Goal: Information Seeking & Learning: Check status

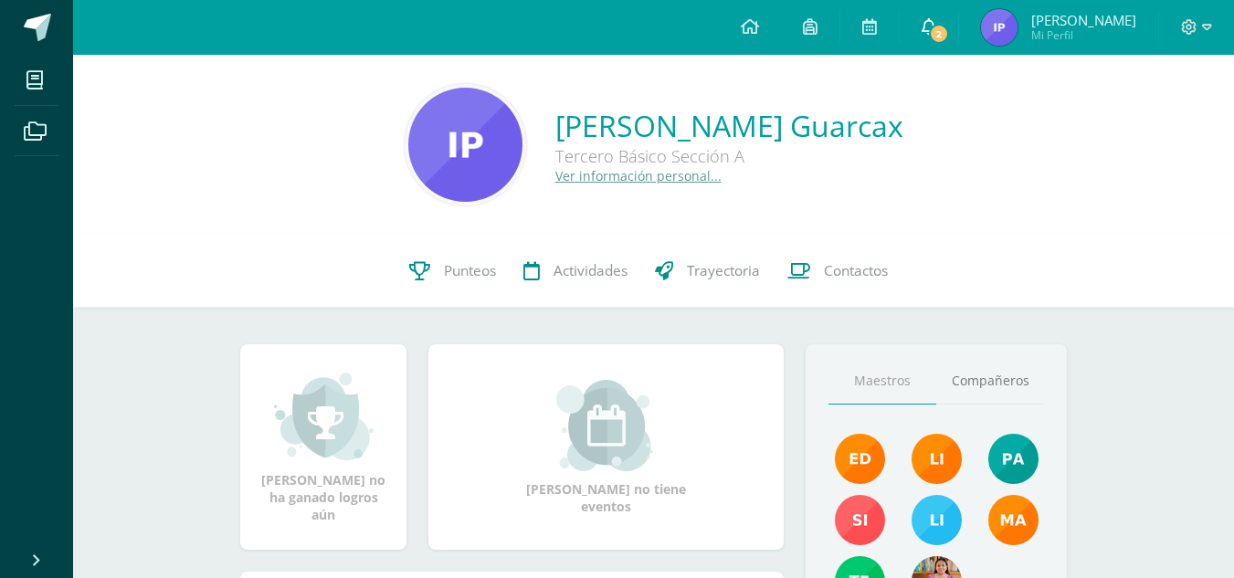
click at [937, 26] on icon at bounding box center [929, 26] width 15 height 16
click at [482, 271] on span "Punteos" at bounding box center [470, 270] width 52 height 19
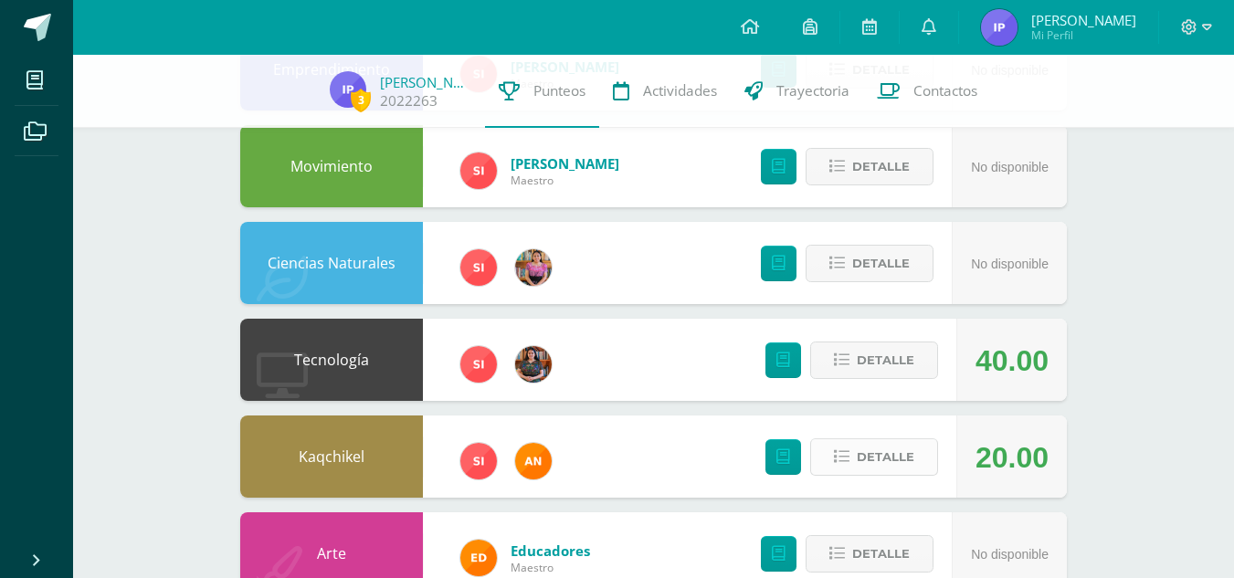
scroll to position [259, 0]
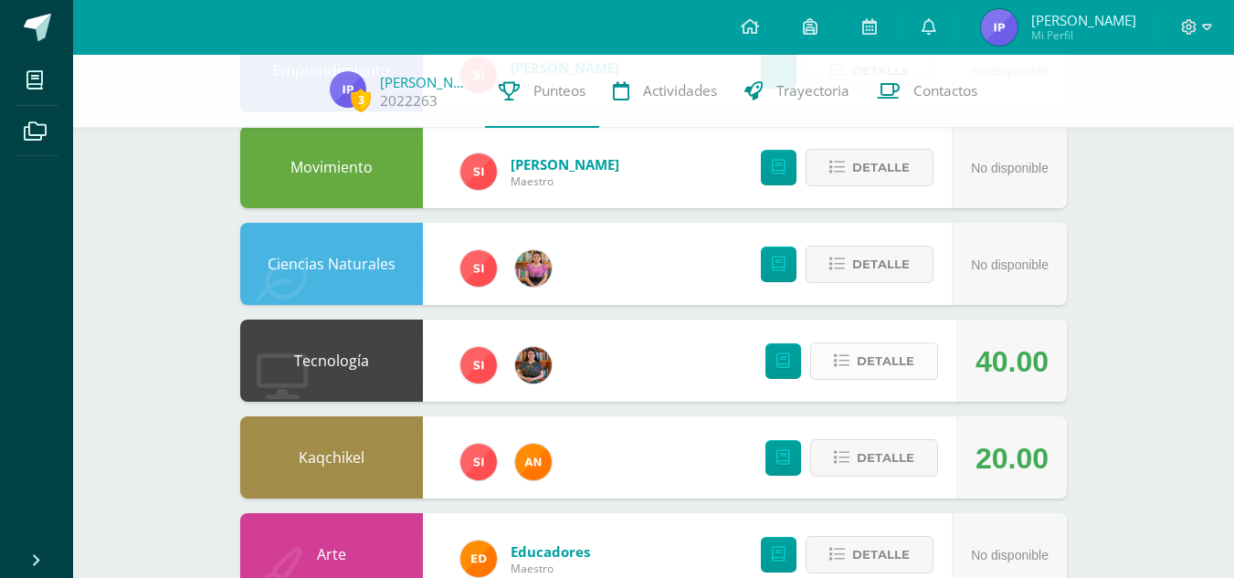
click at [877, 362] on span "Detalle" at bounding box center [886, 361] width 58 height 34
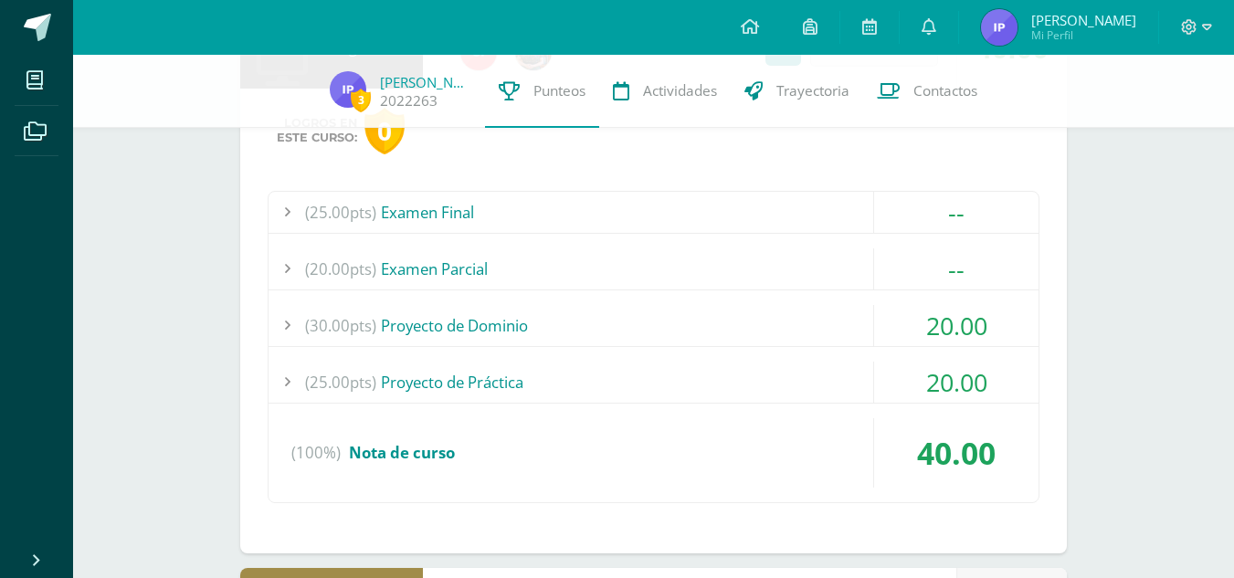
scroll to position [592, 0]
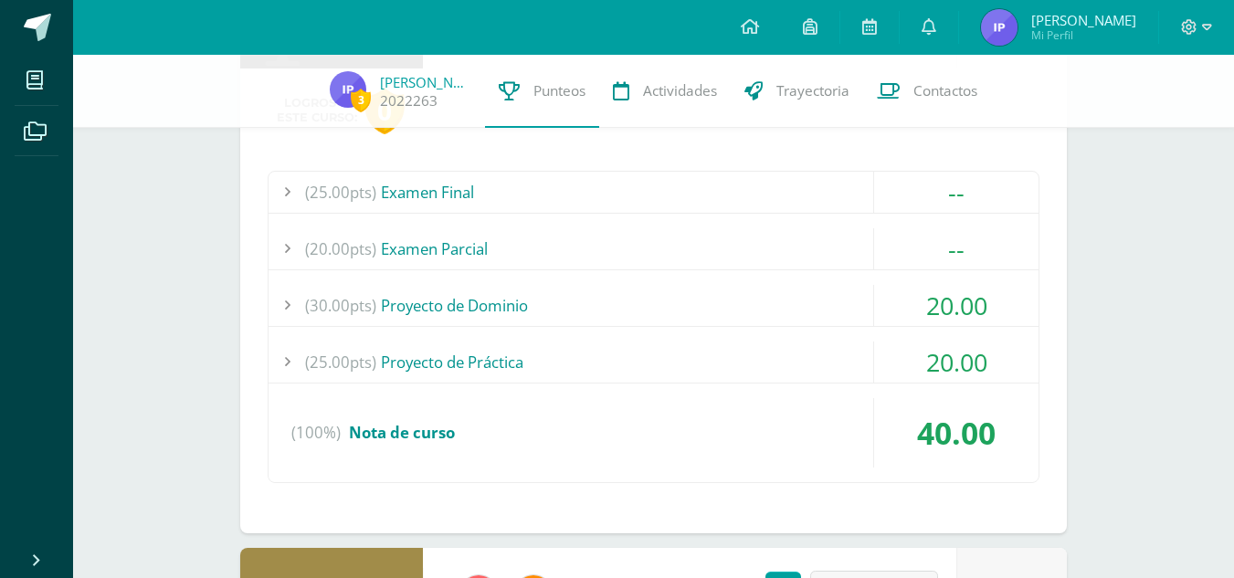
click at [804, 344] on div "(25.00pts) Proyecto de Práctica" at bounding box center [654, 362] width 770 height 41
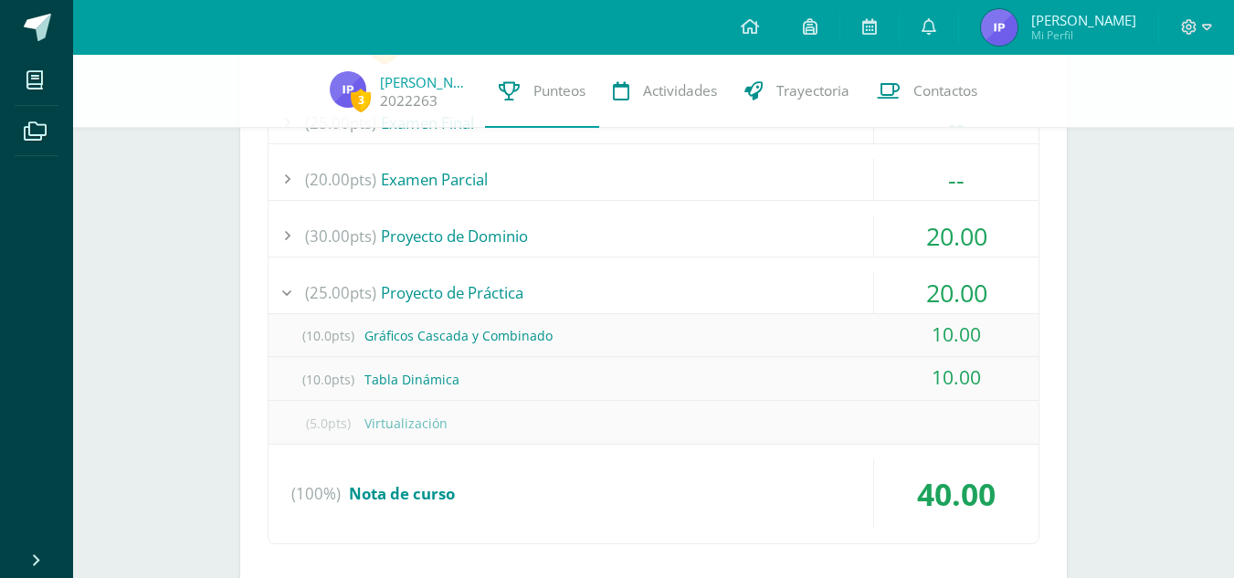
scroll to position [658, 0]
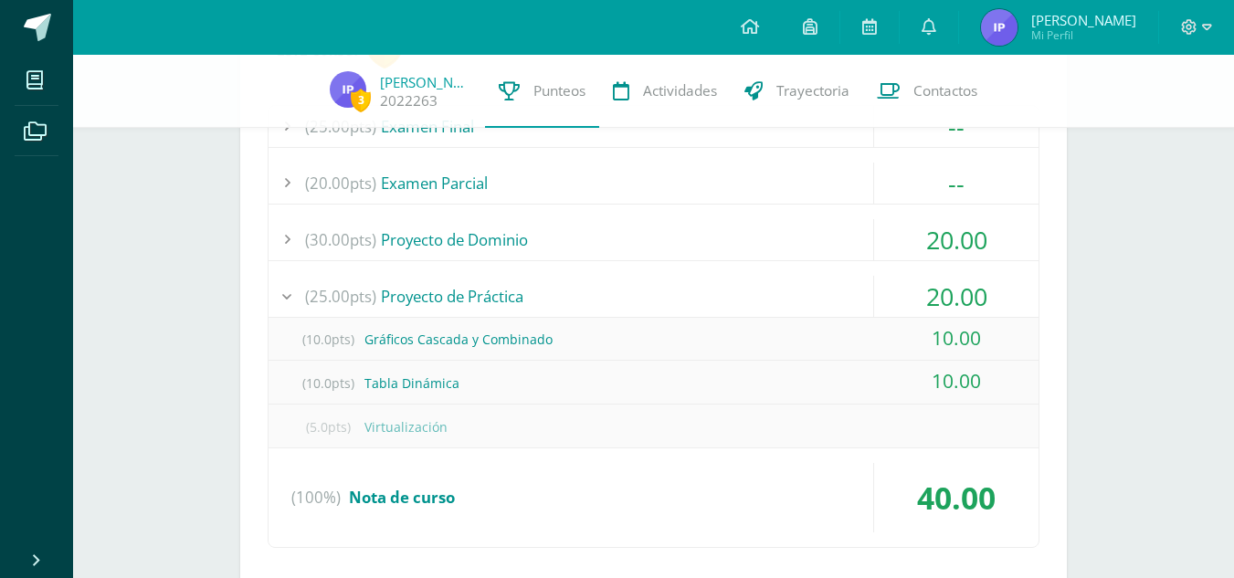
click at [715, 273] on div "(25.00pts) Examen Final -- (25.0pts) Examen Final" at bounding box center [654, 326] width 772 height 443
click at [743, 242] on div "(30.00pts) Proyecto de Dominio" at bounding box center [654, 239] width 770 height 41
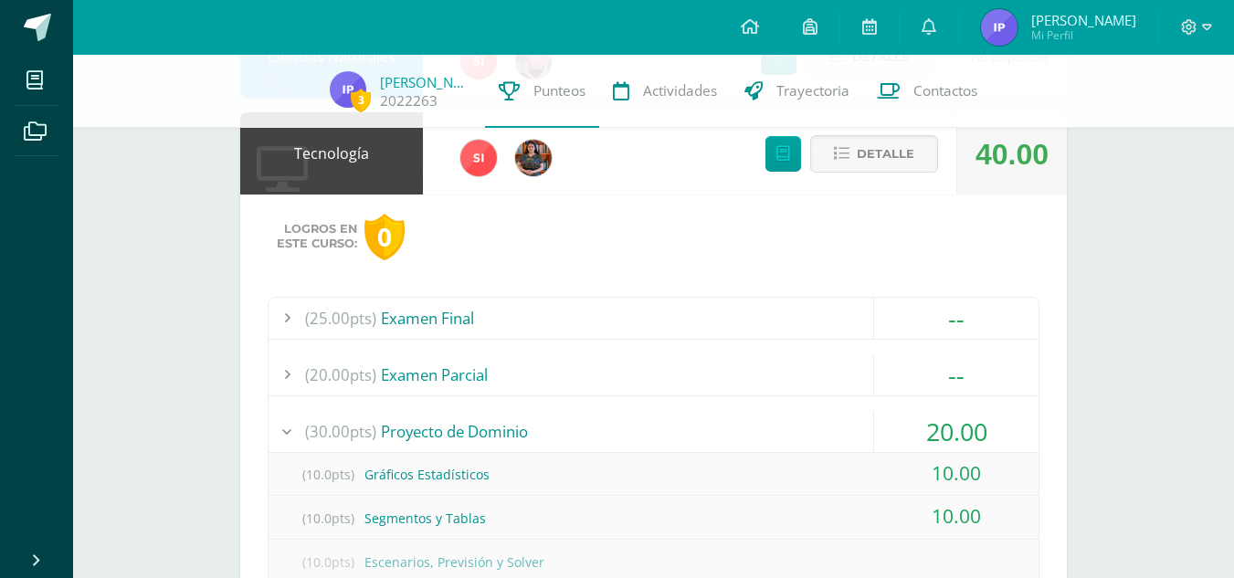
scroll to position [461, 0]
